Goal: Obtain resource: Download file/media

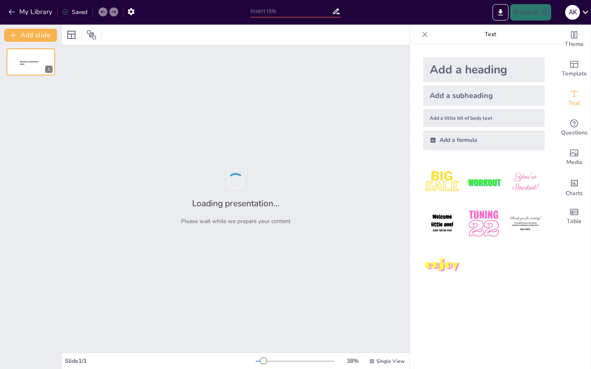
type input "Mastering the Art of Note-Taking: Strategies for Success in MBBS"
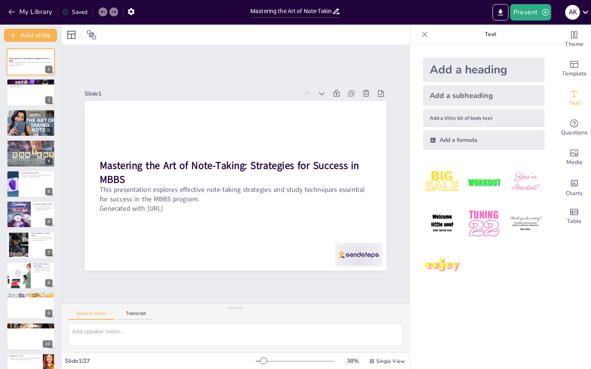
checkbox input "true"
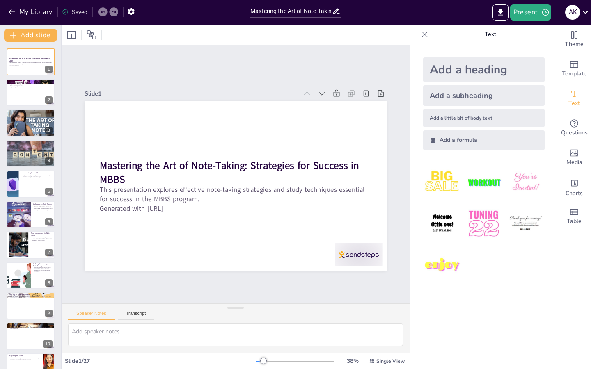
checkbox input "true"
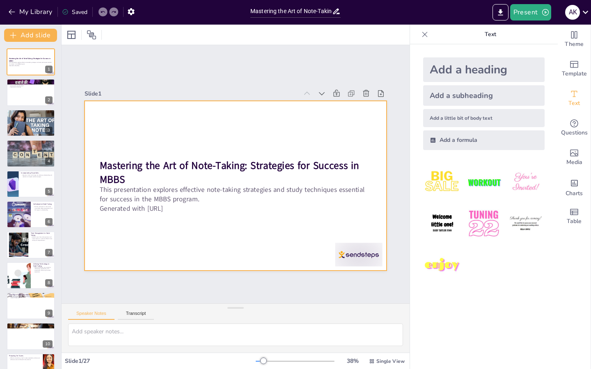
checkbox input "true"
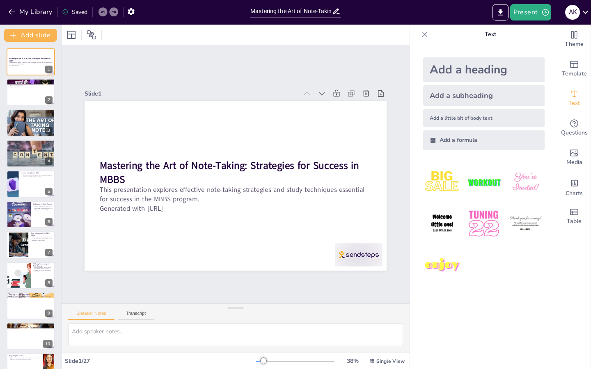
checkbox input "true"
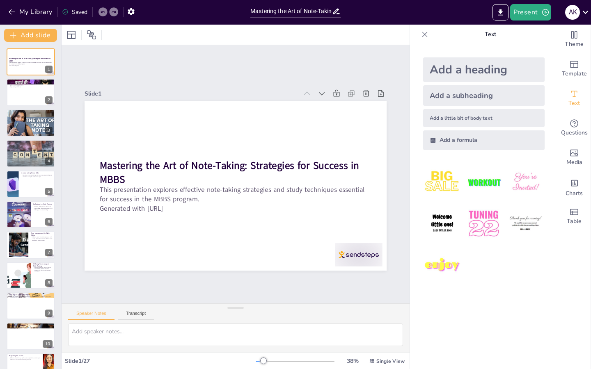
checkbox input "true"
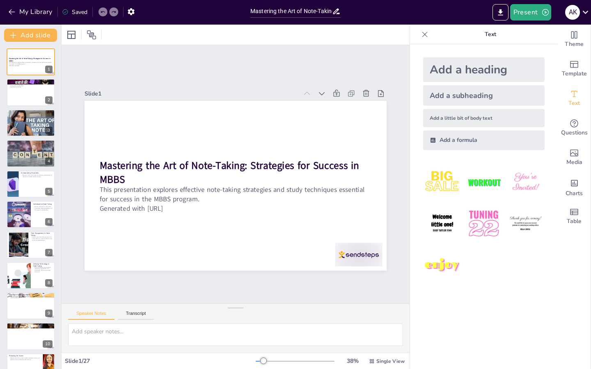
checkbox input "true"
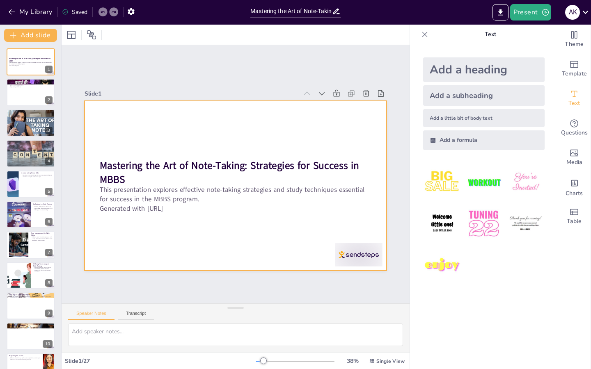
checkbox input "true"
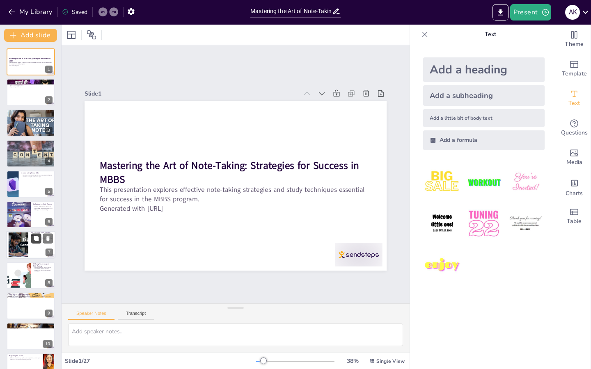
checkbox input "true"
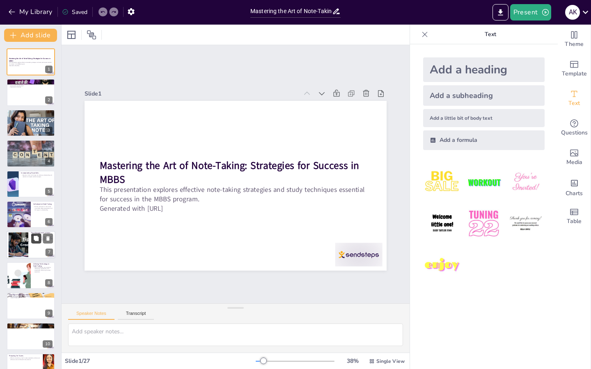
checkbox input "true"
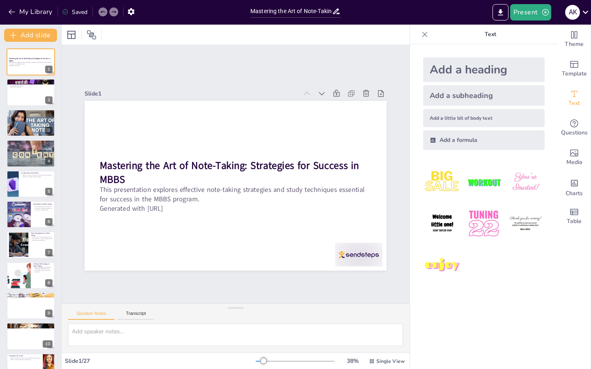
checkbox input "true"
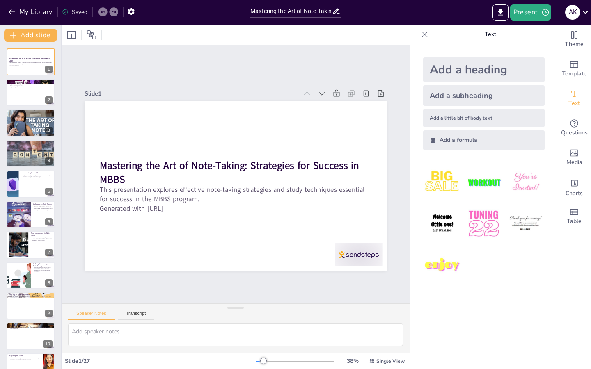
checkbox input "true"
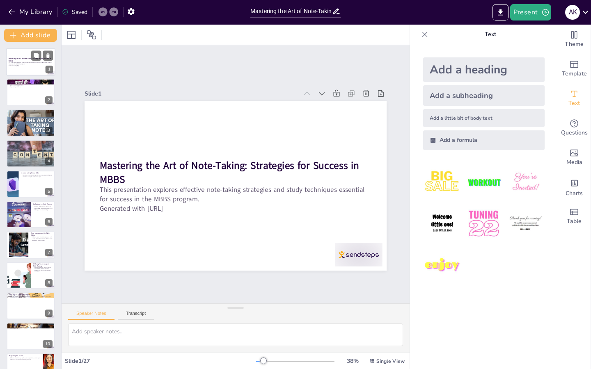
checkbox input "true"
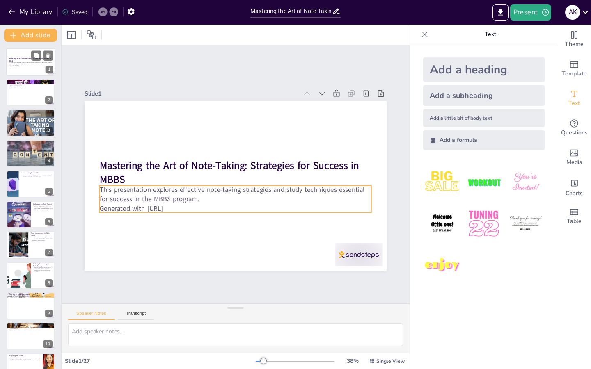
click at [29, 63] on p "This presentation explores effective note-taking strategies and study technique…" at bounding box center [31, 63] width 44 height 3
checkbox input "true"
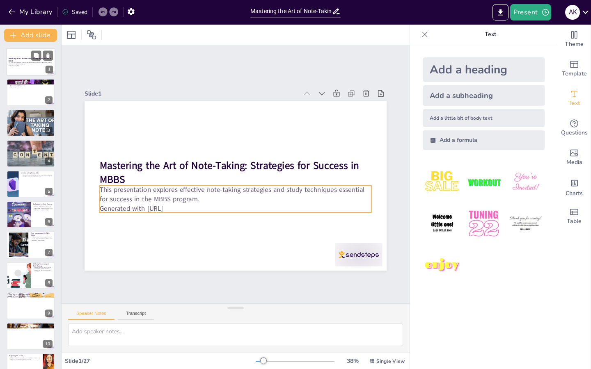
checkbox input "true"
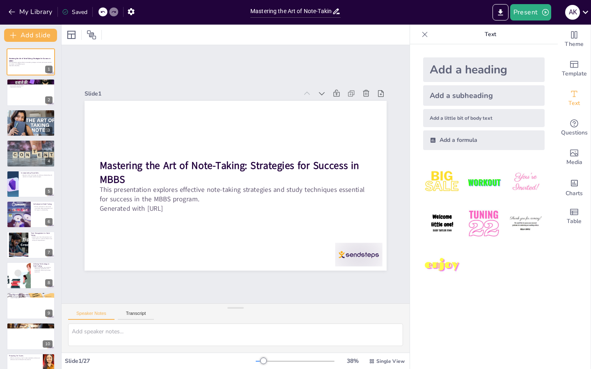
checkbox input "true"
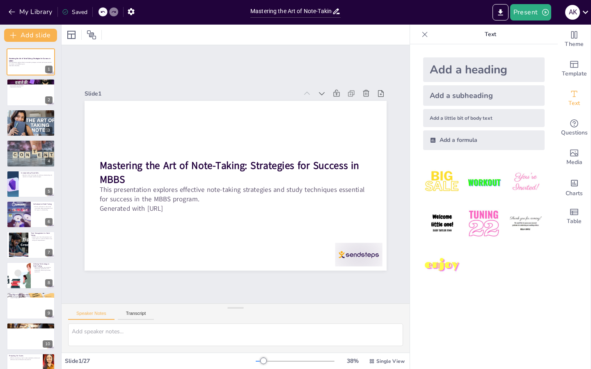
checkbox input "true"
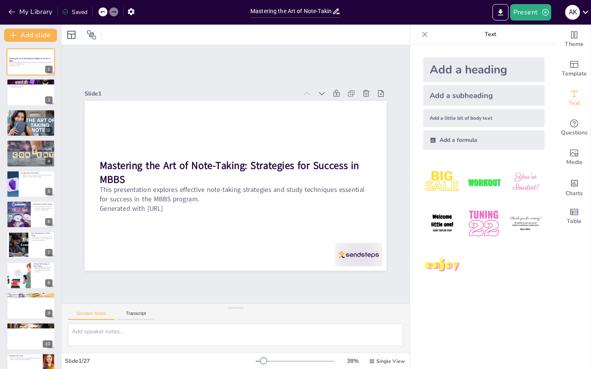
checkbox input "true"
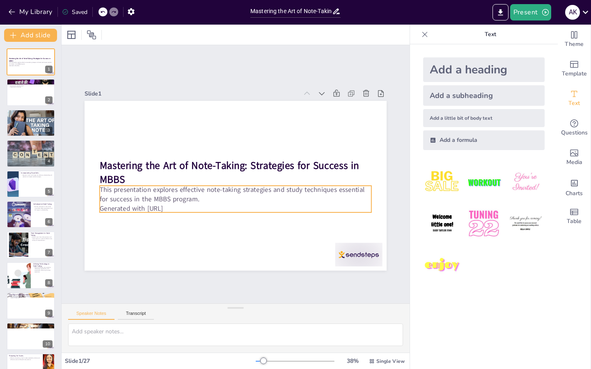
checkbox input "true"
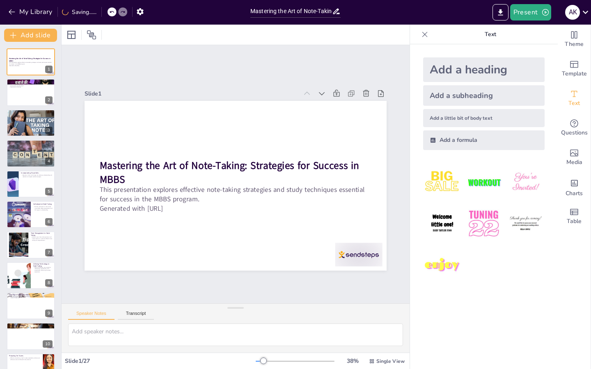
checkbox input "true"
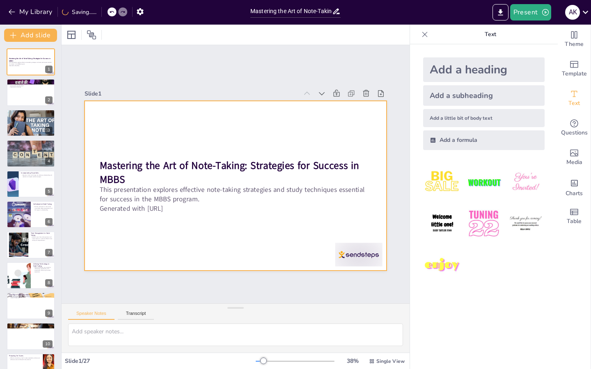
checkbox input "true"
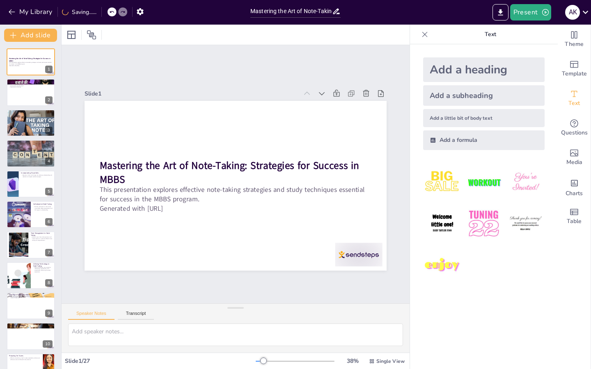
checkbox input "true"
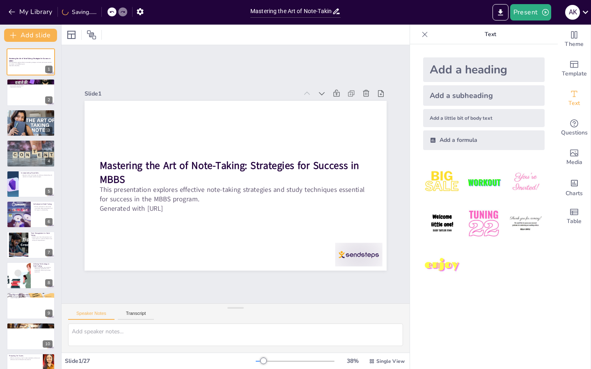
checkbox input "true"
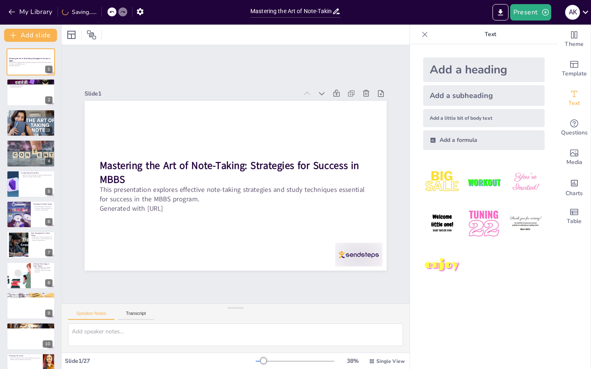
checkbox input "true"
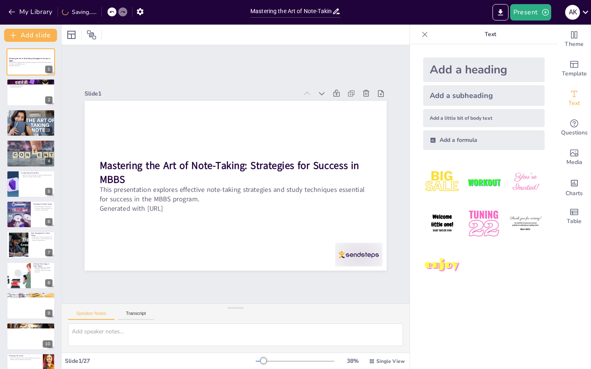
checkbox input "true"
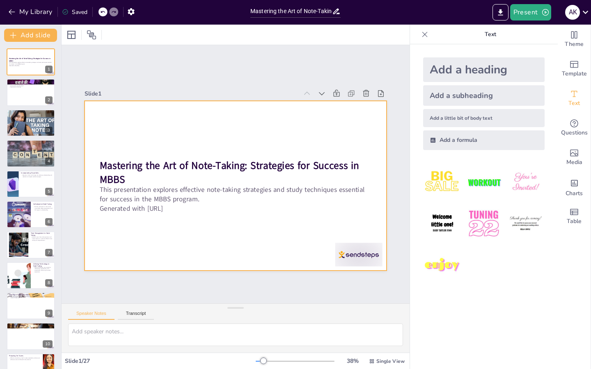
checkbox input "true"
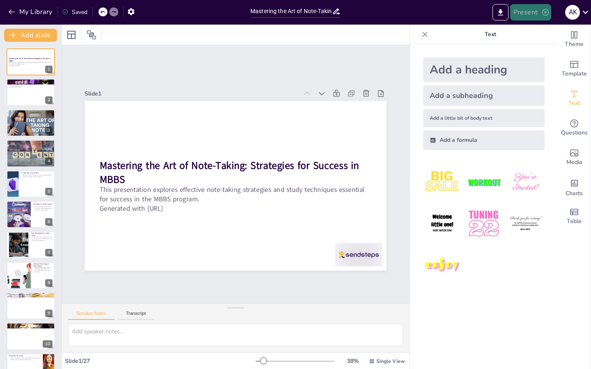
click at [545, 14] on icon "button" at bounding box center [545, 12] width 8 height 8
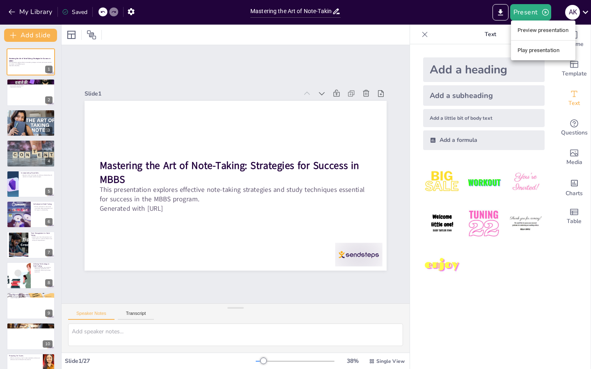
click at [528, 49] on li "Play presentation" at bounding box center [543, 50] width 64 height 13
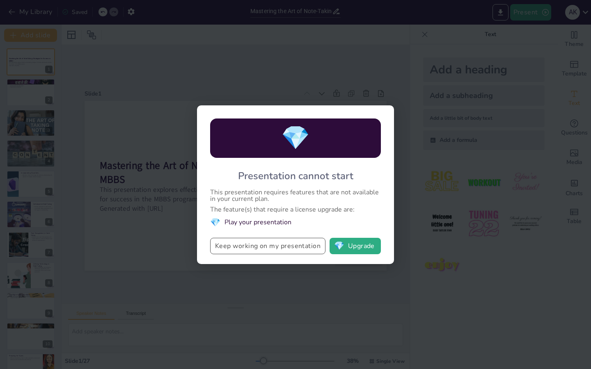
click at [311, 251] on button "Keep working on my presentation" at bounding box center [267, 246] width 115 height 16
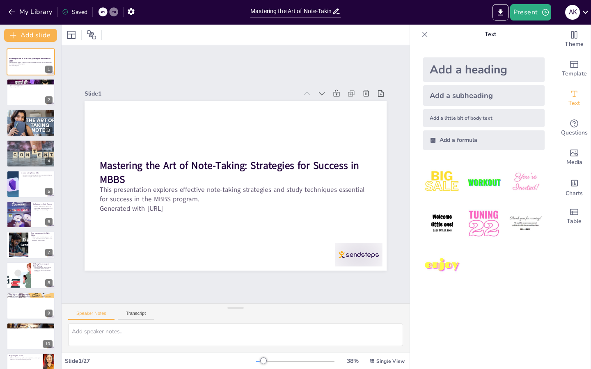
checkbox input "true"
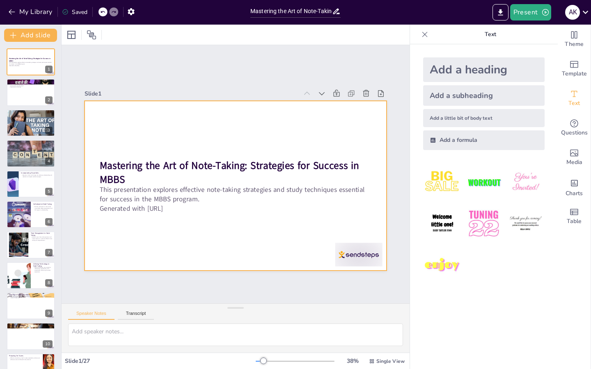
checkbox input "true"
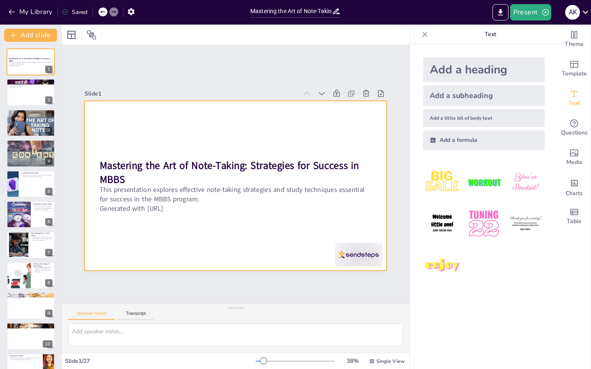
checkbox input "true"
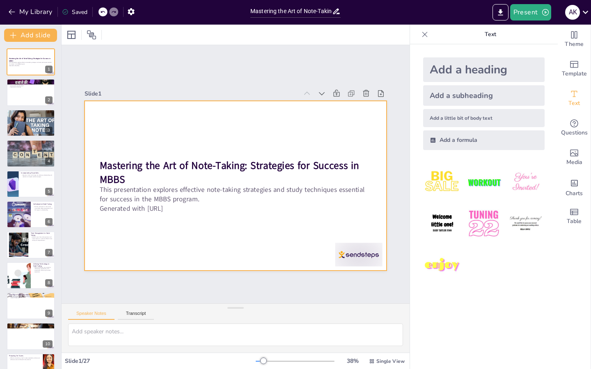
checkbox input "true"
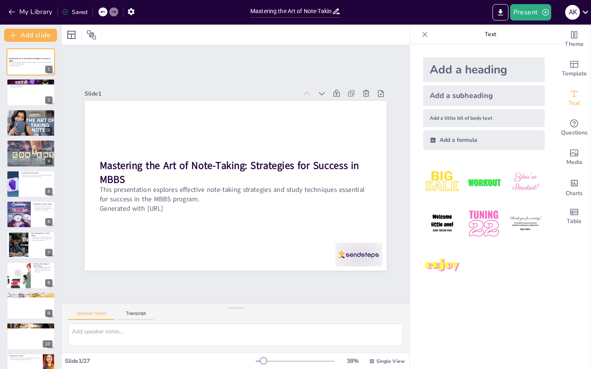
checkbox input "true"
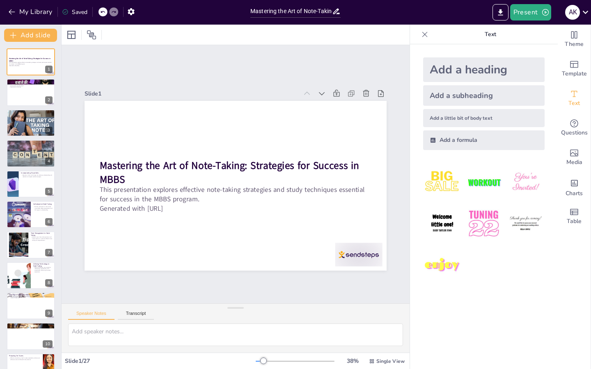
checkbox input "true"
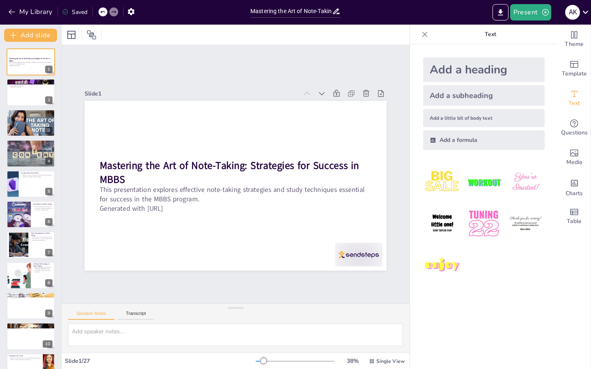
checkbox input "true"
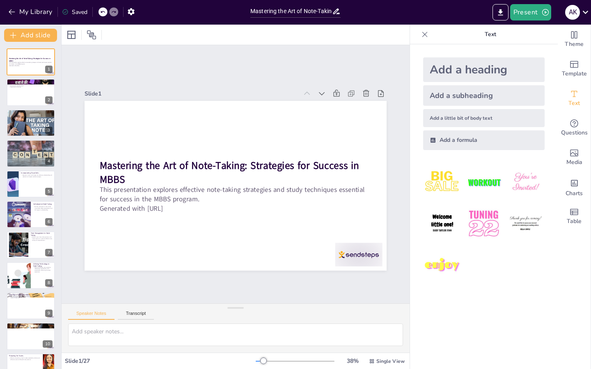
checkbox input "true"
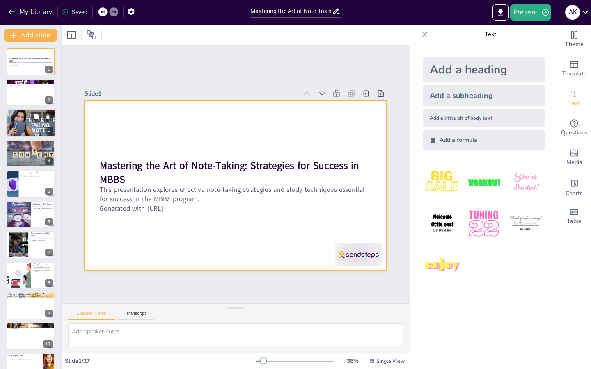
checkbox input "true"
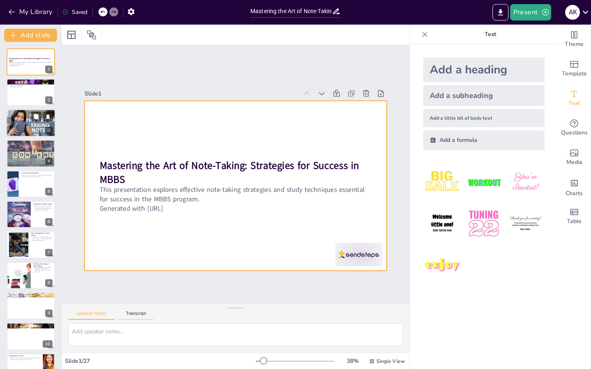
checkbox input "true"
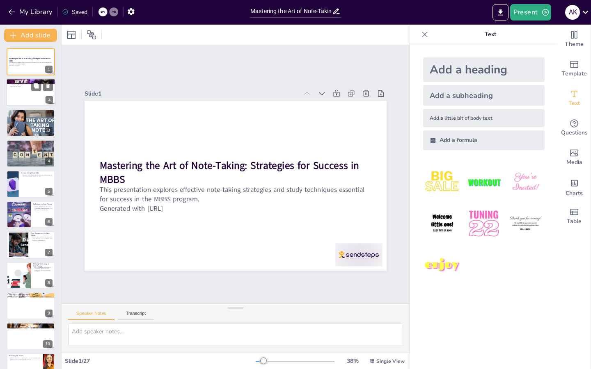
checkbox input "true"
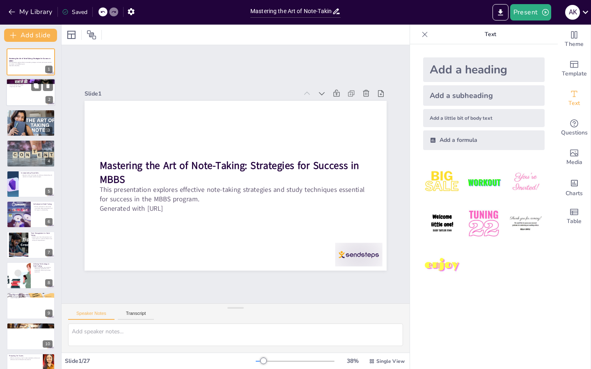
click at [35, 92] on div at bounding box center [30, 93] width 49 height 28
type textarea "Note-taking is essential for students, especially in rigorous programs like MBB…"
checkbox input "true"
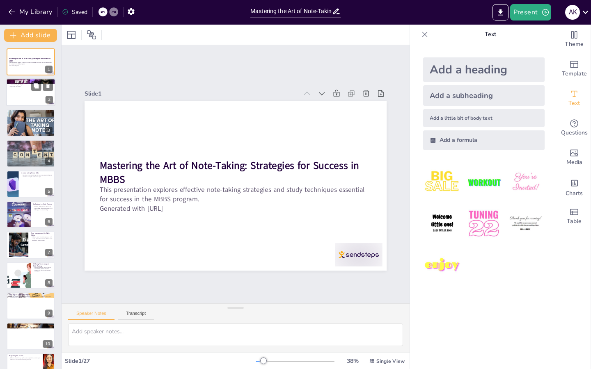
checkbox input "true"
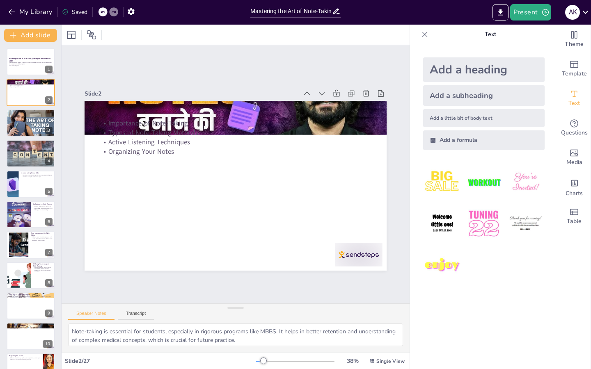
checkbox input "true"
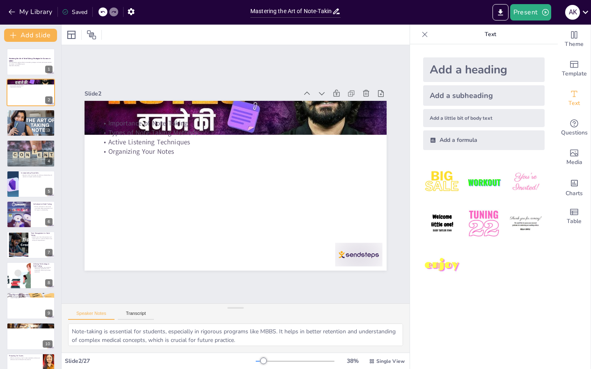
checkbox input "true"
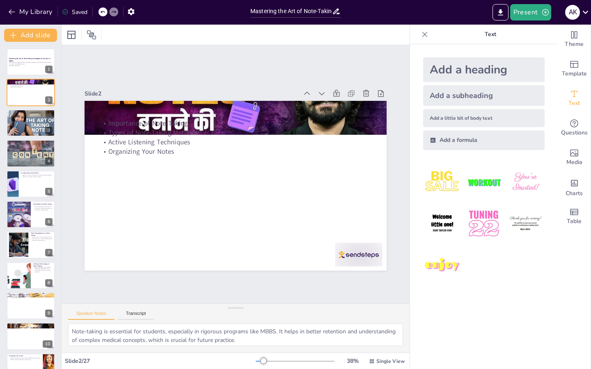
checkbox input "true"
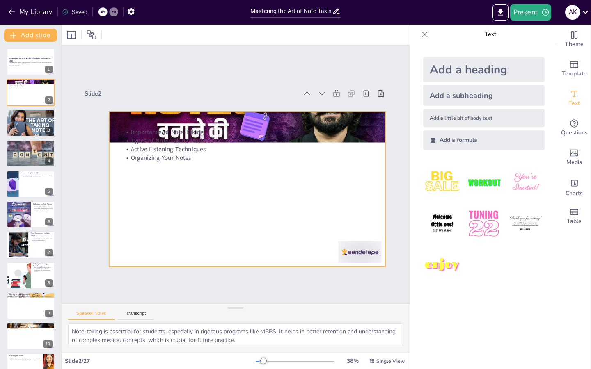
checkbox input "true"
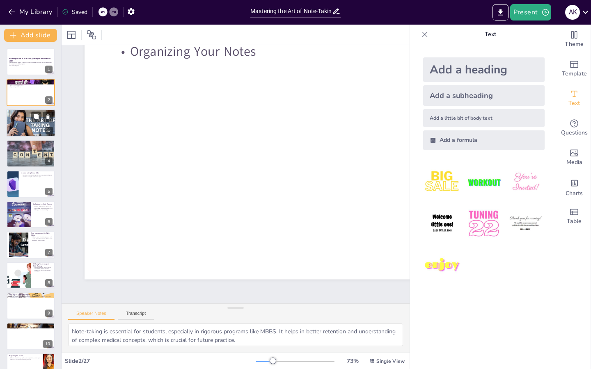
click at [37, 125] on div at bounding box center [30, 123] width 49 height 28
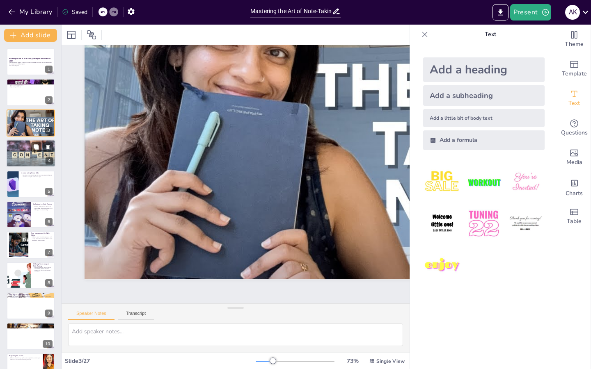
click at [29, 149] on div at bounding box center [30, 154] width 55 height 28
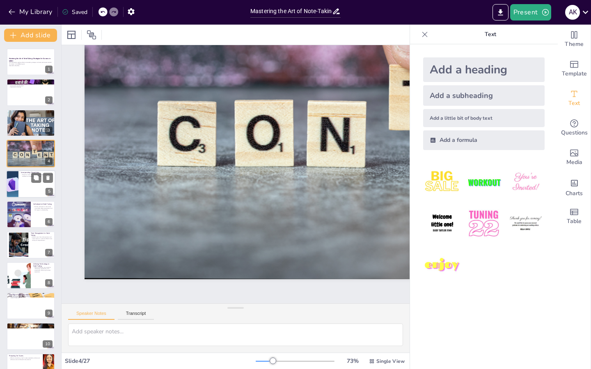
click at [35, 193] on div at bounding box center [30, 184] width 49 height 28
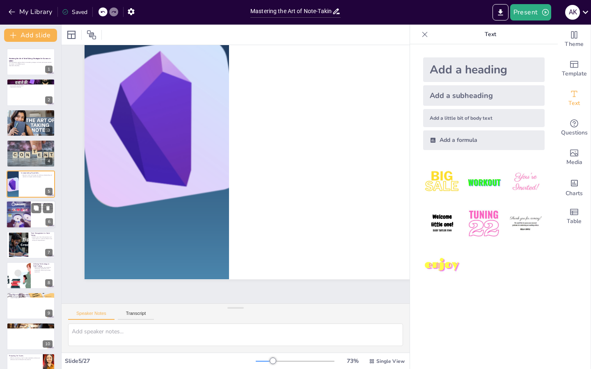
click at [34, 227] on div at bounding box center [30, 215] width 49 height 28
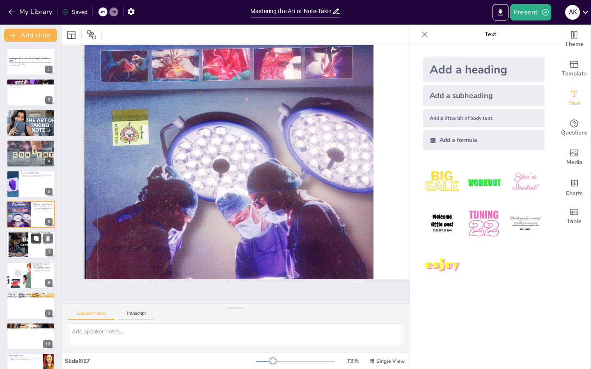
scroll to position [9, 0]
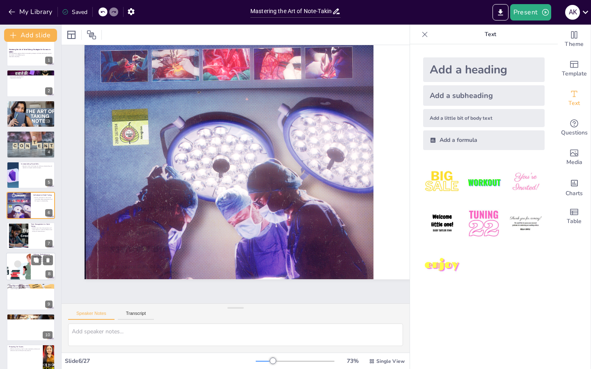
click at [22, 267] on div at bounding box center [18, 267] width 55 height 28
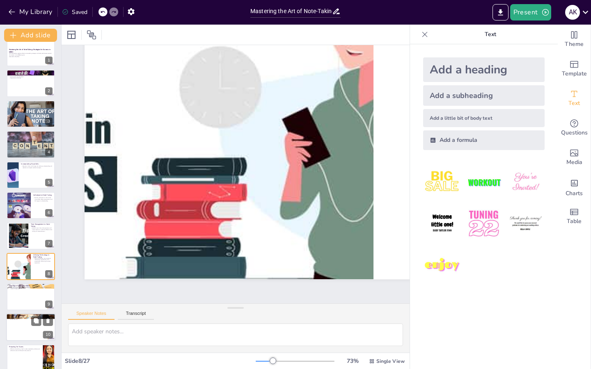
scroll to position [70, 0]
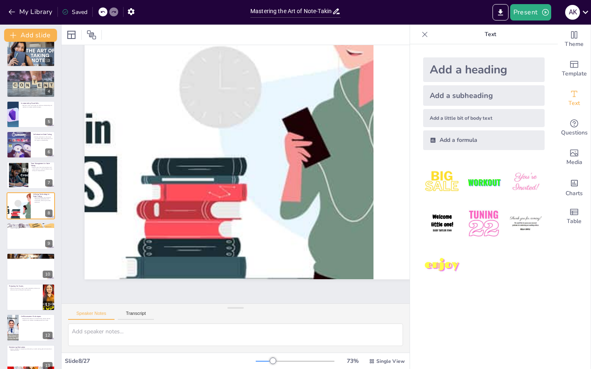
click at [265, 360] on div at bounding box center [295, 361] width 79 height 7
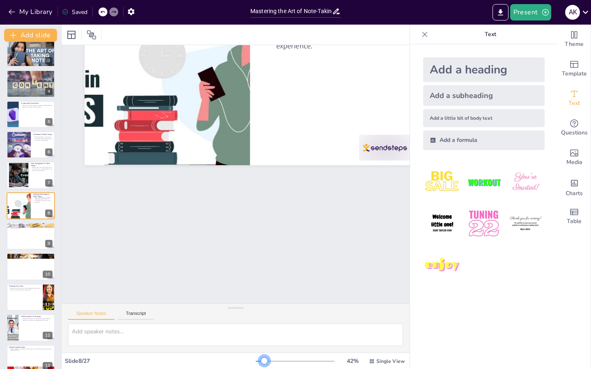
click at [265, 360] on div at bounding box center [264, 361] width 7 height 7
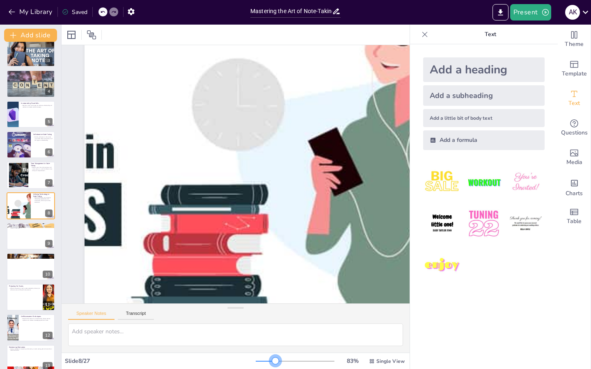
click at [276, 361] on div at bounding box center [295, 361] width 79 height 7
click at [505, 11] on icon "Export to PowerPoint" at bounding box center [500, 12] width 9 height 9
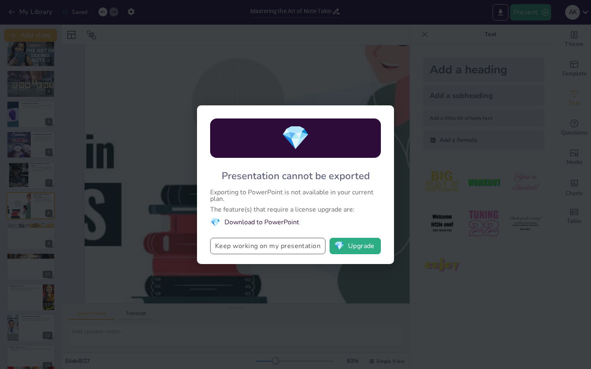
click at [299, 248] on button "Keep working on my presentation" at bounding box center [267, 246] width 115 height 16
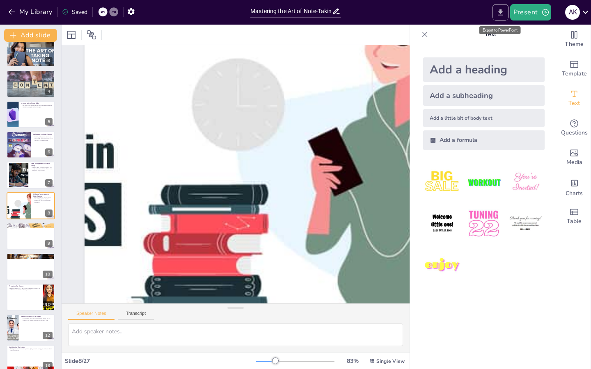
click at [500, 14] on icon "Export to PowerPoint" at bounding box center [500, 12] width 9 height 9
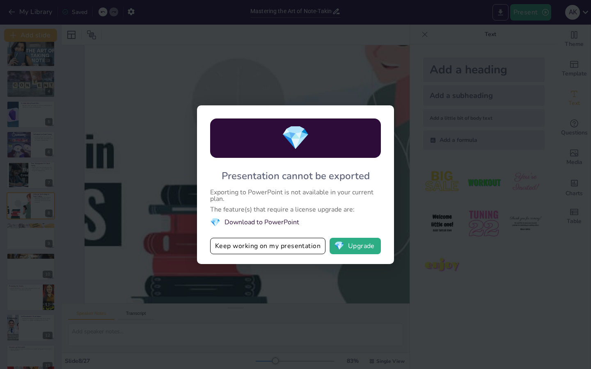
click at [500, 14] on div "💎 Presentation cannot be exported Exporting to PowerPoint is not available in y…" at bounding box center [295, 184] width 591 height 369
click at [294, 247] on button "Keep working on my presentation" at bounding box center [267, 246] width 115 height 16
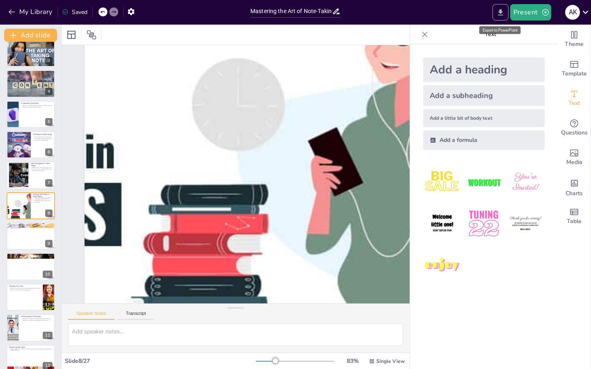
click at [500, 13] on icon "Export to PowerPoint" at bounding box center [500, 12] width 5 height 6
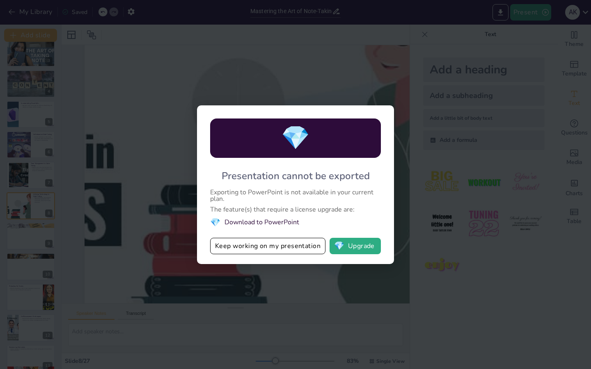
click at [247, 223] on li "💎 Download to PowerPoint" at bounding box center [295, 222] width 171 height 11
click at [265, 246] on button "Keep working on my presentation" at bounding box center [267, 246] width 115 height 16
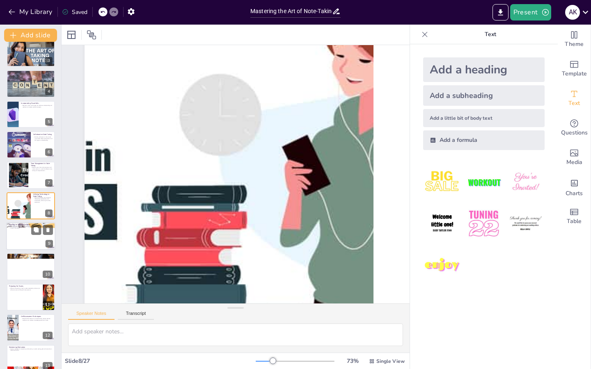
click at [42, 240] on div at bounding box center [30, 236] width 49 height 28
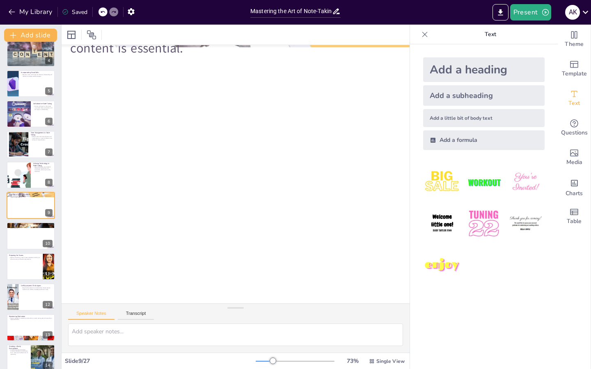
scroll to position [0, 94]
click at [424, 34] on icon at bounding box center [424, 34] width 5 height 5
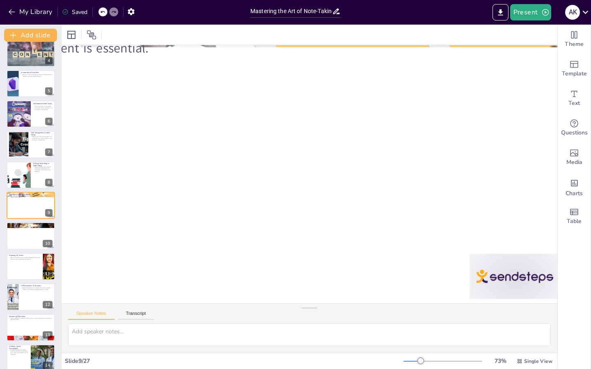
scroll to position [0, 0]
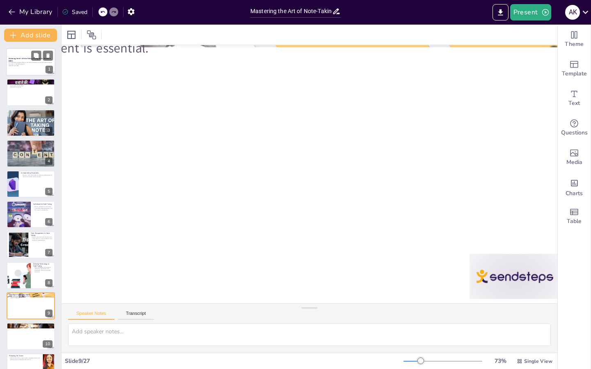
click at [39, 69] on div at bounding box center [30, 62] width 49 height 28
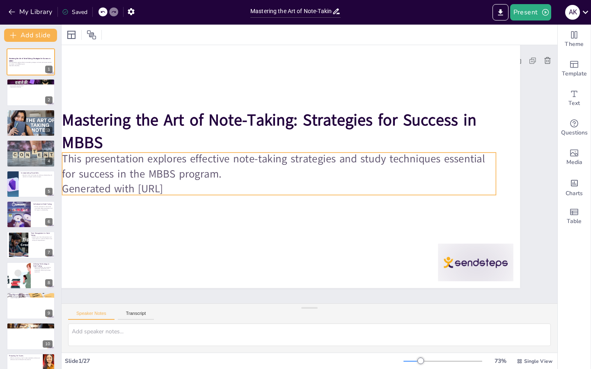
scroll to position [6, 90]
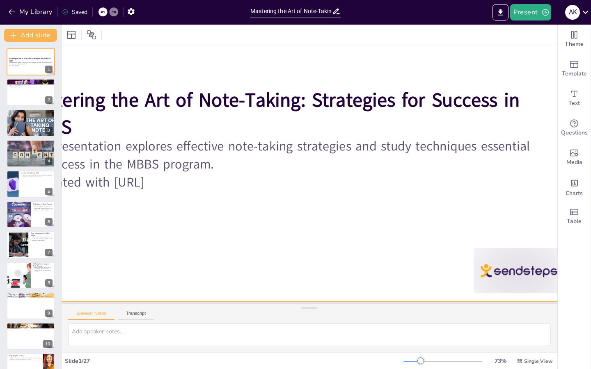
click at [329, 236] on div at bounding box center [283, 139] width 578 height 325
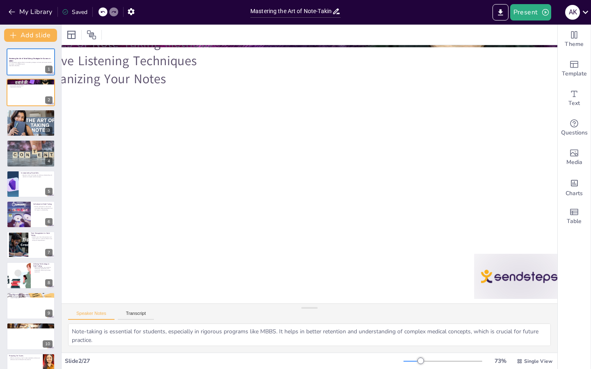
scroll to position [0, 90]
click at [41, 129] on div at bounding box center [30, 123] width 49 height 28
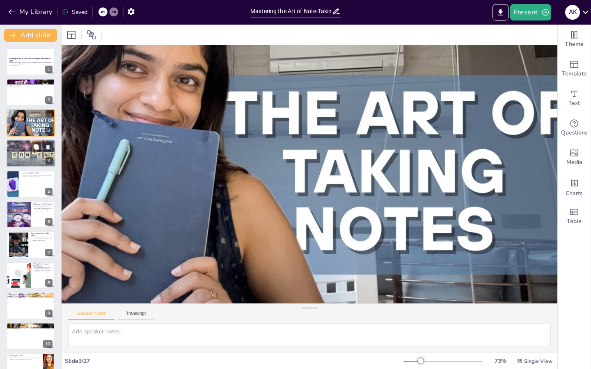
click at [39, 153] on div at bounding box center [30, 154] width 55 height 28
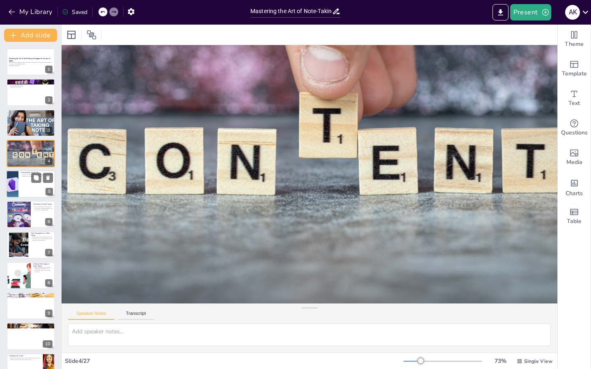
click at [21, 193] on div at bounding box center [30, 184] width 49 height 28
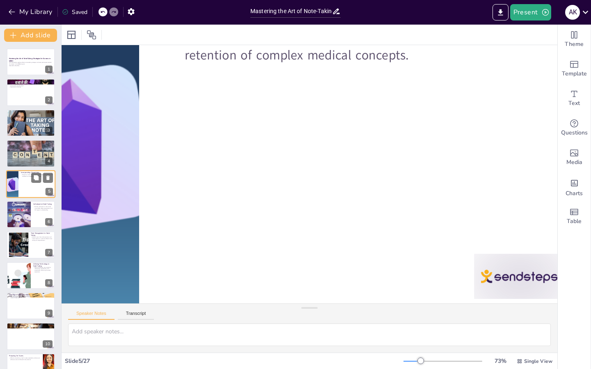
click at [24, 189] on div at bounding box center [30, 184] width 49 height 28
click at [20, 208] on div at bounding box center [18, 214] width 25 height 33
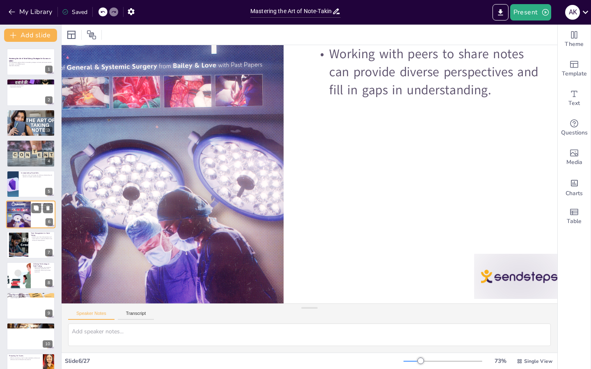
scroll to position [9, 0]
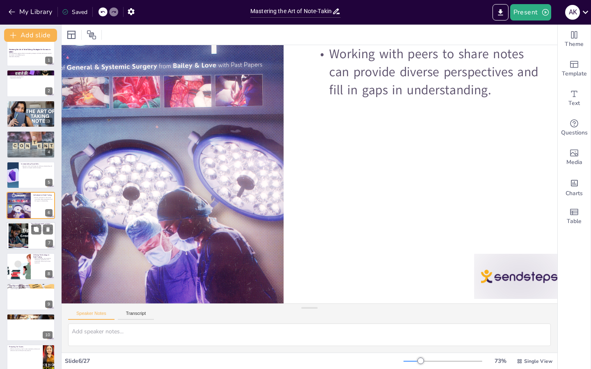
click at [21, 239] on div at bounding box center [18, 236] width 44 height 25
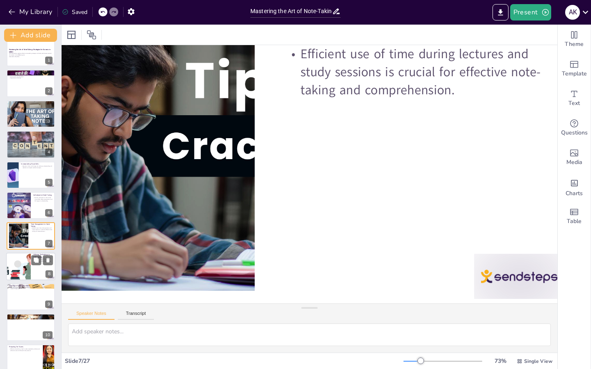
scroll to position [39, 0]
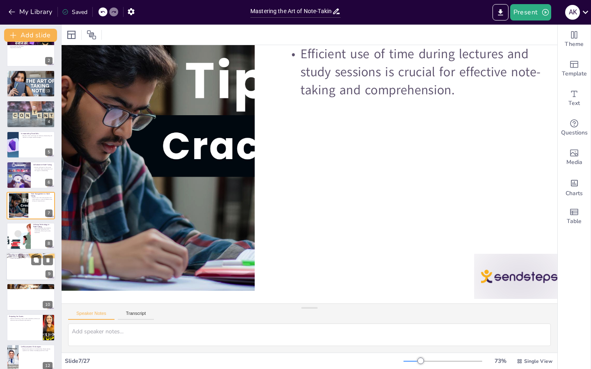
click at [37, 266] on div at bounding box center [30, 267] width 49 height 28
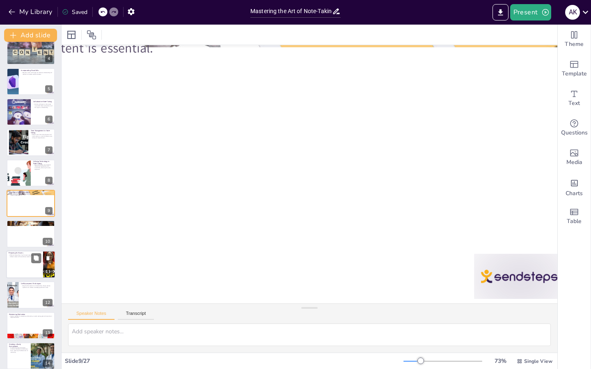
scroll to position [105, 0]
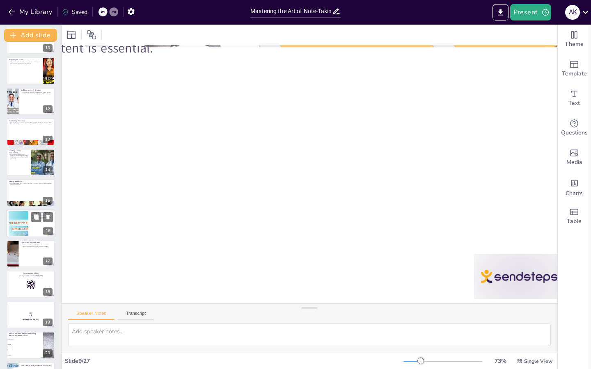
click at [23, 237] on div "Adapting to Learning Styles Understanding individual learning styles can help t…" at bounding box center [30, 224] width 49 height 28
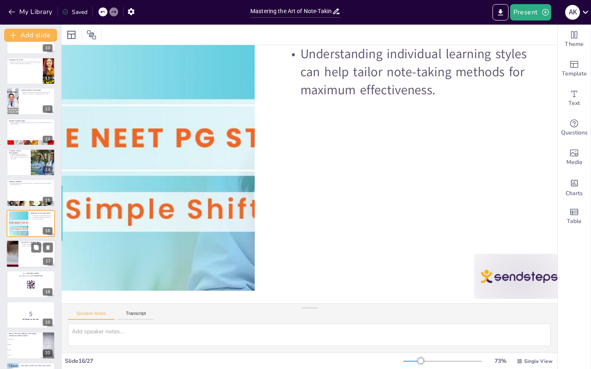
scroll to position [314, 0]
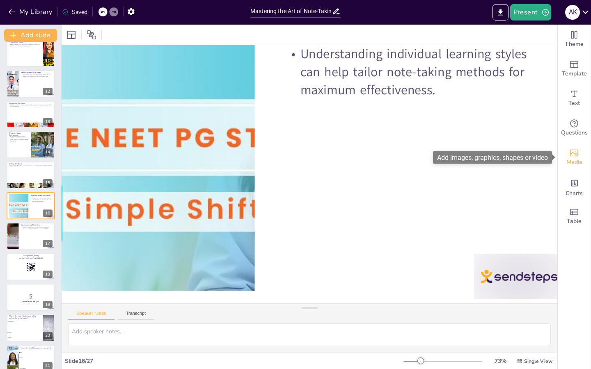
click at [574, 154] on icon "Add images, graphics, shapes or video" at bounding box center [574, 153] width 10 height 10
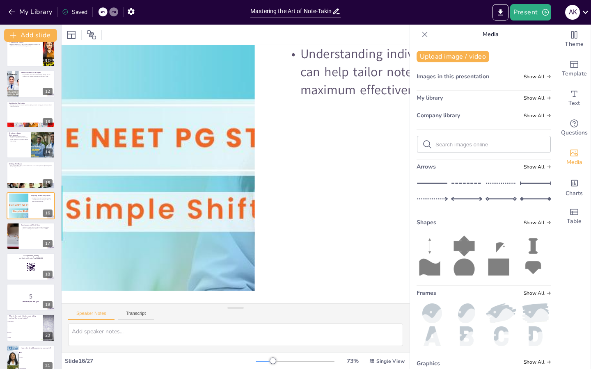
click at [426, 34] on icon at bounding box center [425, 34] width 8 height 8
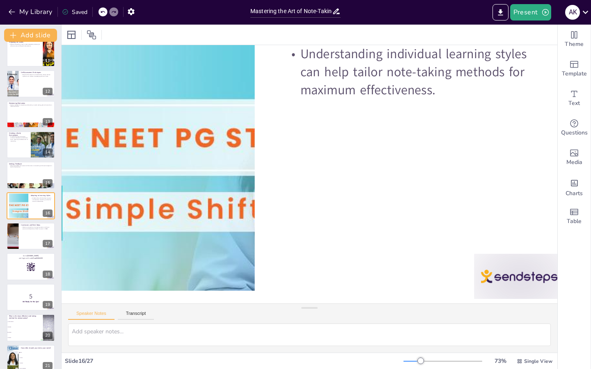
scroll to position [0, 90]
